Goal: Ask a question

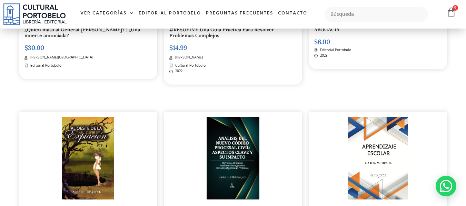
scroll to position [275, 0]
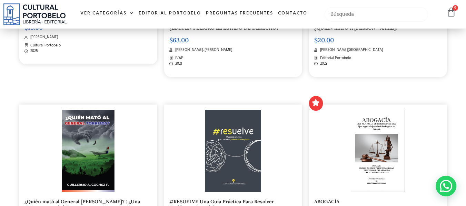
click at [342, 15] on input "text" at bounding box center [376, 14] width 104 height 14
type input "como se ganan los"
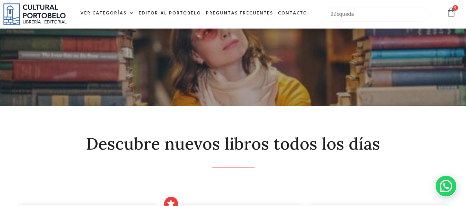
click at [343, 13] on input "text" at bounding box center [376, 14] width 104 height 14
type input "como se ganan los juicio el abogado litigante"
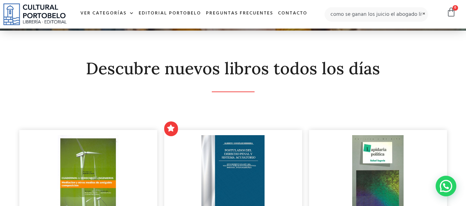
scroll to position [0, 0]
